Goal: Task Accomplishment & Management: Use online tool/utility

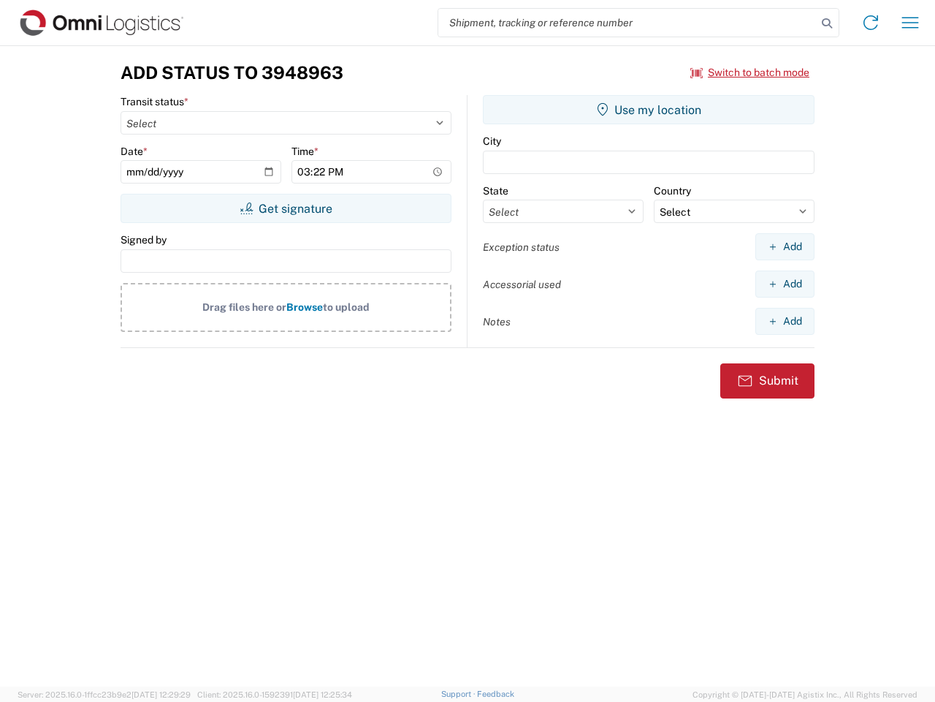
click at [628, 23] on input "search" at bounding box center [627, 23] width 379 height 28
click at [827, 23] on icon at bounding box center [827, 23] width 20 height 20
click at [871, 23] on icon at bounding box center [870, 22] width 23 height 23
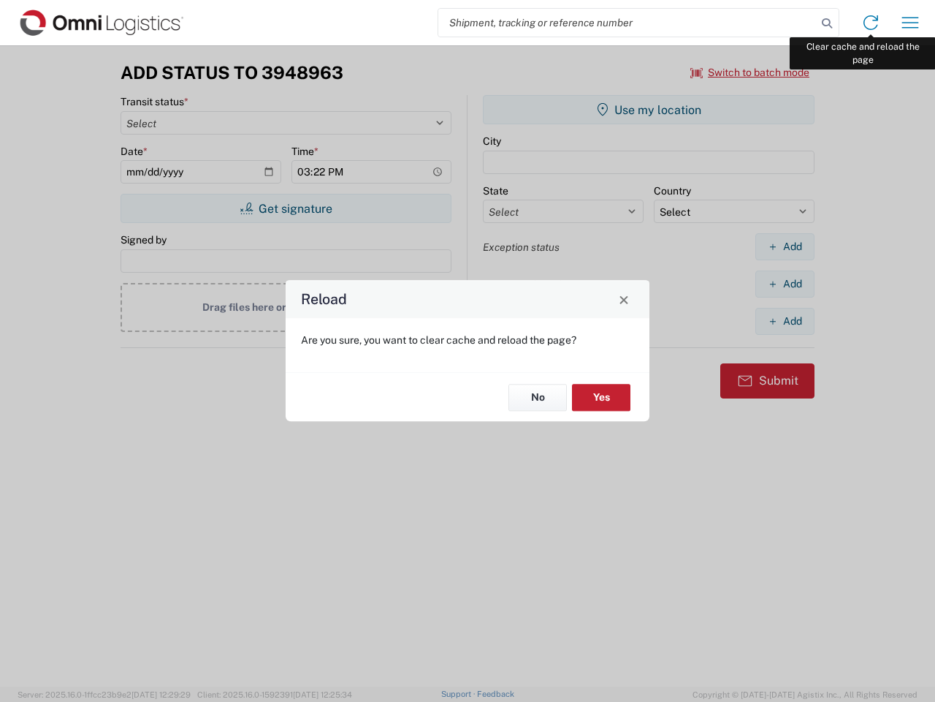
click at [911, 23] on div "Reload Are you sure, you want to clear cache and reload the page? No Yes" at bounding box center [467, 351] width 935 height 702
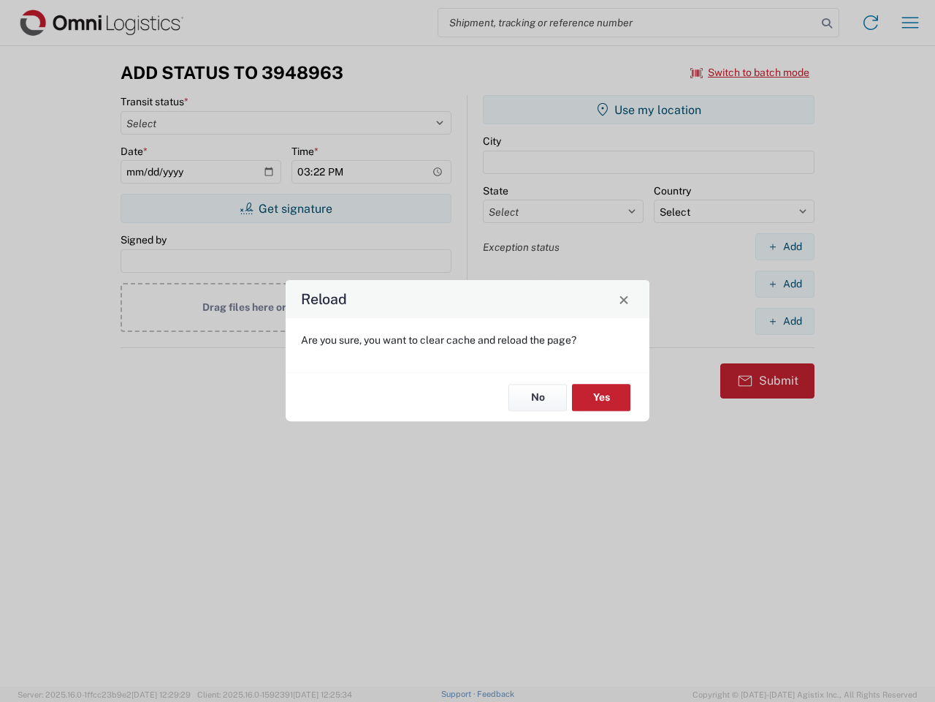
click at [750, 72] on div "Reload Are you sure, you want to clear cache and reload the page? No Yes" at bounding box center [467, 351] width 935 height 702
click at [286, 208] on div "Reload Are you sure, you want to clear cache and reload the page? No Yes" at bounding box center [467, 351] width 935 height 702
click at [649, 110] on div "Reload Are you sure, you want to clear cache and reload the page? No Yes" at bounding box center [467, 351] width 935 height 702
click at [785, 246] on div "Reload Are you sure, you want to clear cache and reload the page? No Yes" at bounding box center [467, 351] width 935 height 702
click at [785, 284] on div "Reload Are you sure, you want to clear cache and reload the page? No Yes" at bounding box center [467, 351] width 935 height 702
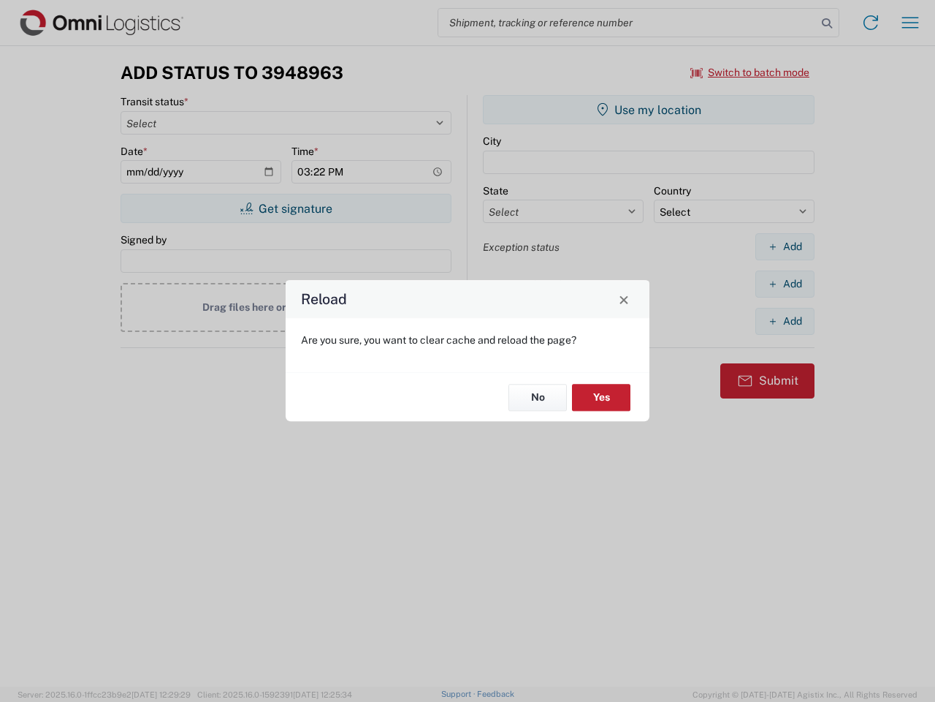
click at [785, 321] on div "Reload Are you sure, you want to clear cache and reload the page? No Yes" at bounding box center [467, 351] width 935 height 702
